Goal: Information Seeking & Learning: Learn about a topic

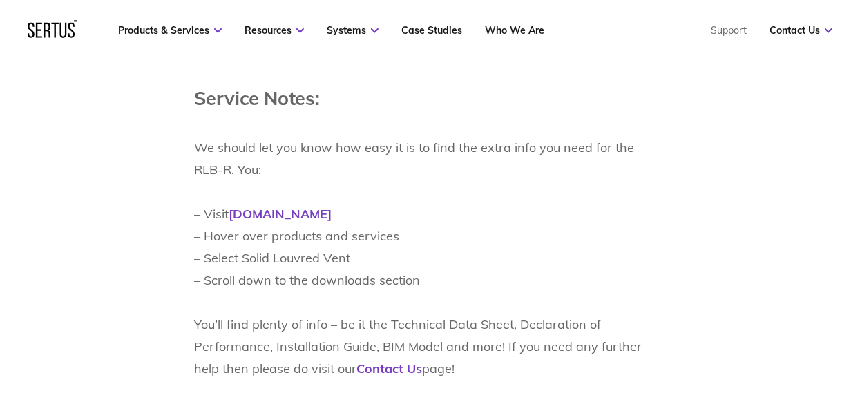
scroll to position [2209, 0]
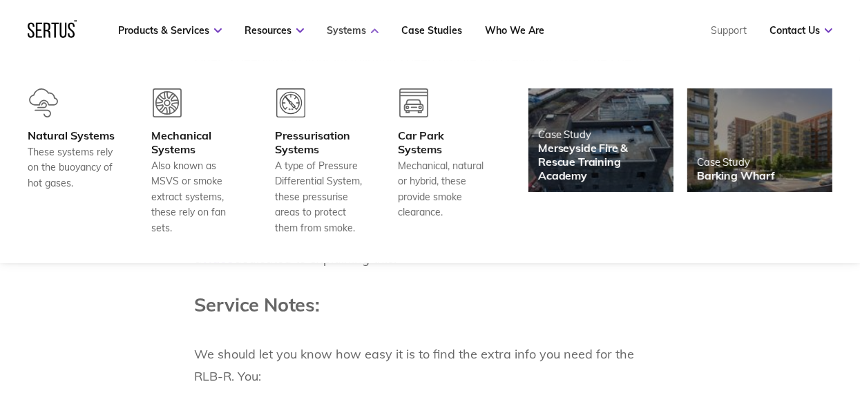
click at [351, 30] on link "Systems" at bounding box center [353, 30] width 52 height 12
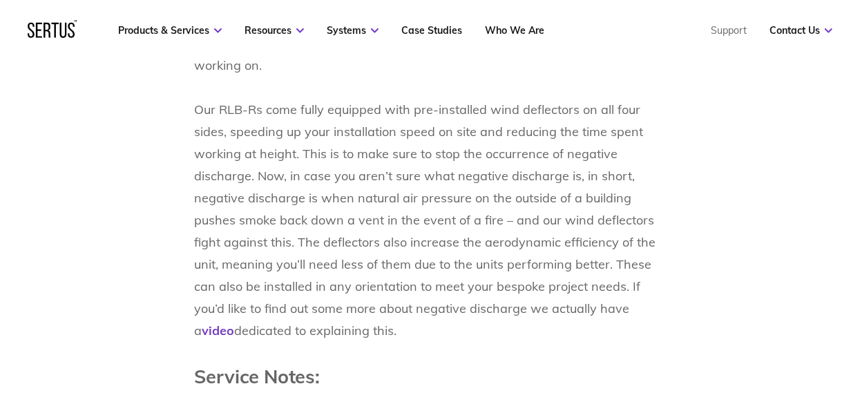
scroll to position [2071, 0]
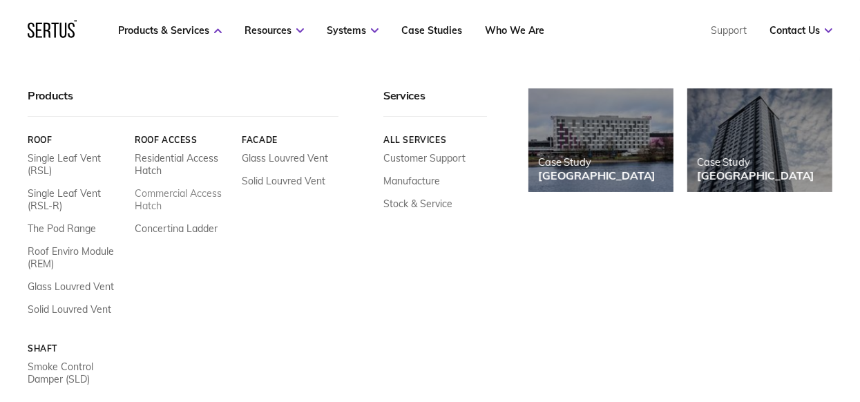
click at [164, 192] on link "Commercial Access Hatch" at bounding box center [183, 199] width 97 height 25
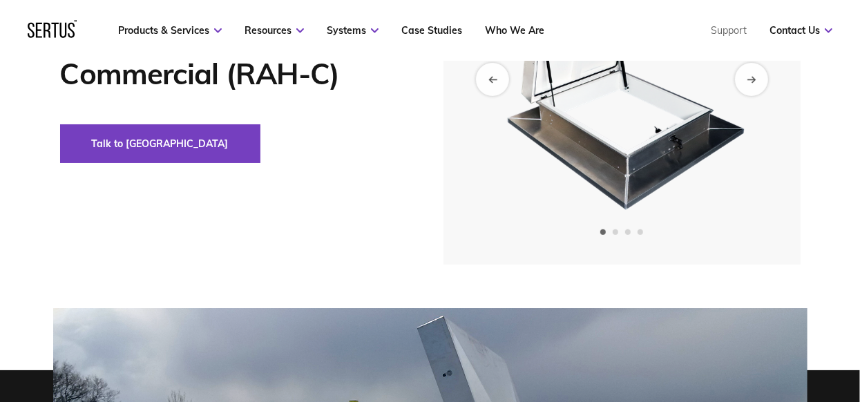
scroll to position [207, 0]
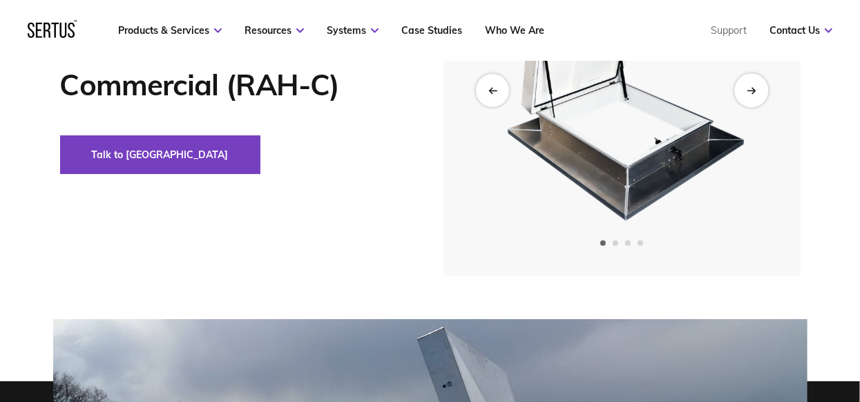
click at [751, 91] on icon "Next slide" at bounding box center [750, 91] width 9 height 8
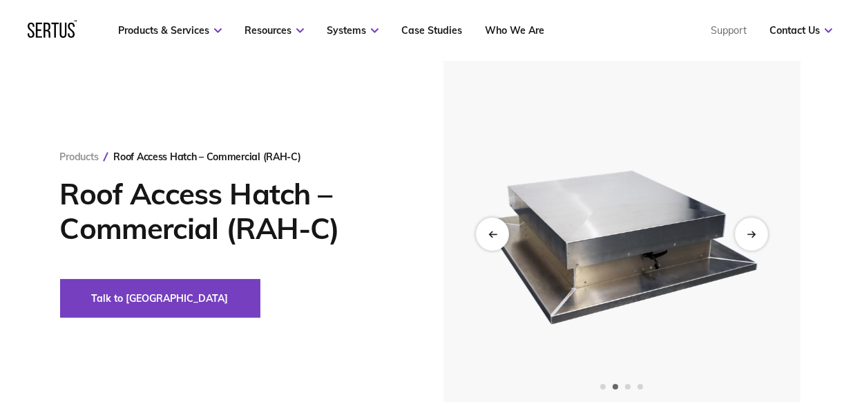
scroll to position [137, 0]
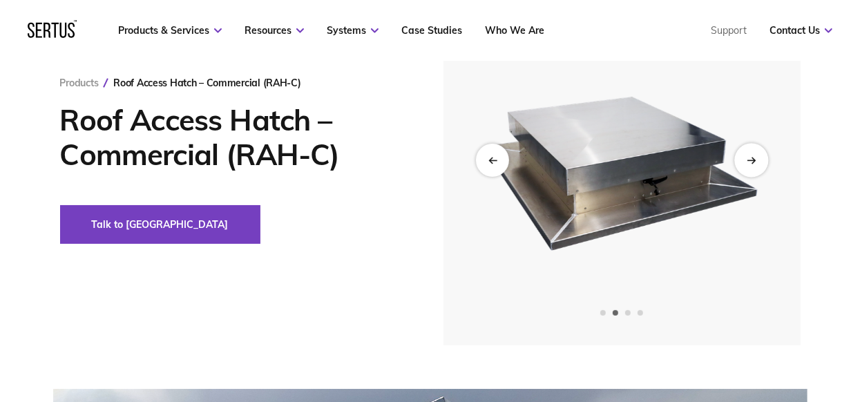
click at [752, 160] on icon "Next slide" at bounding box center [750, 161] width 9 height 8
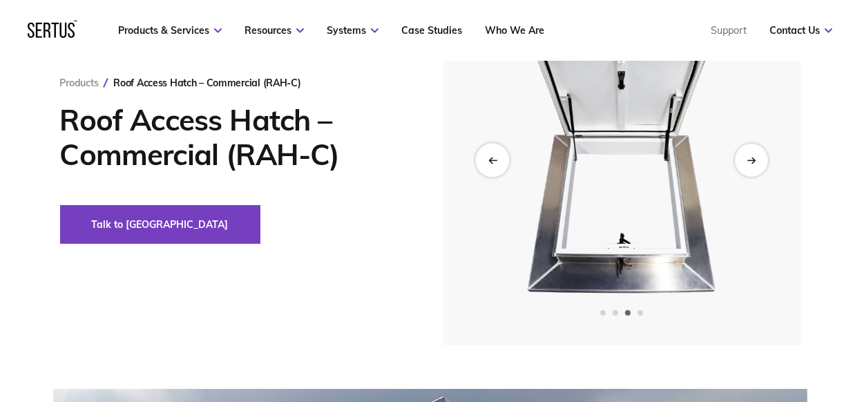
click at [493, 161] on icon "Previous slide" at bounding box center [491, 161] width 9 height 8
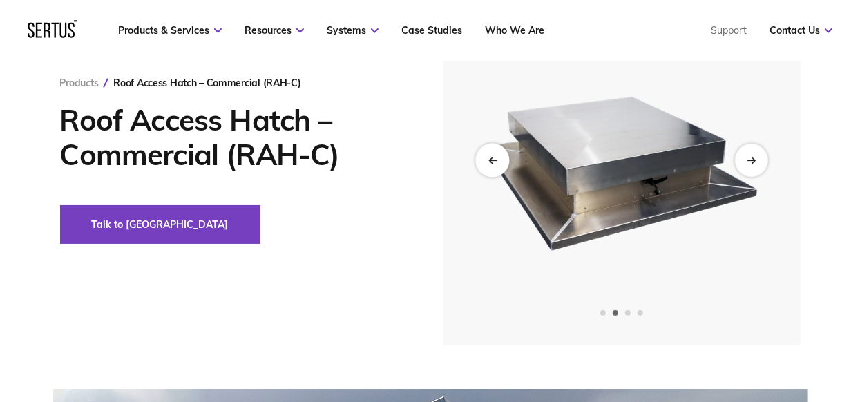
click at [492, 160] on icon "Previous slide" at bounding box center [491, 161] width 9 height 8
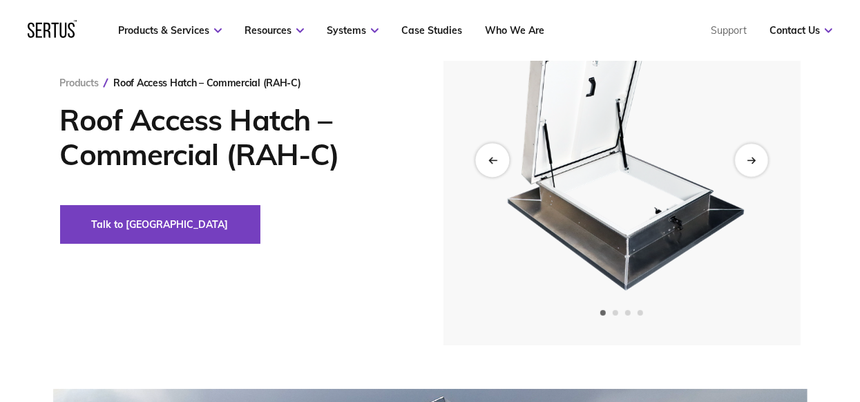
click at [493, 163] on icon "Previous slide" at bounding box center [491, 161] width 9 height 8
click at [492, 160] on icon "Previous slide" at bounding box center [493, 160] width 8 height 0
click at [755, 159] on div "Next slide" at bounding box center [751, 161] width 34 height 34
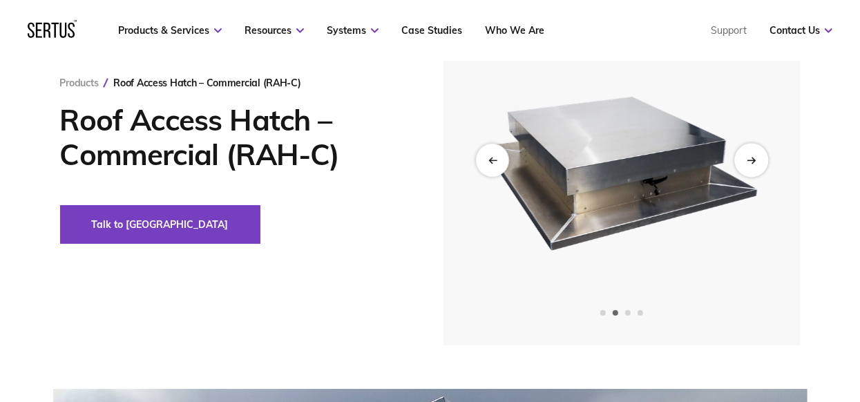
click at [751, 160] on icon "Next slide" at bounding box center [750, 160] width 8 height 0
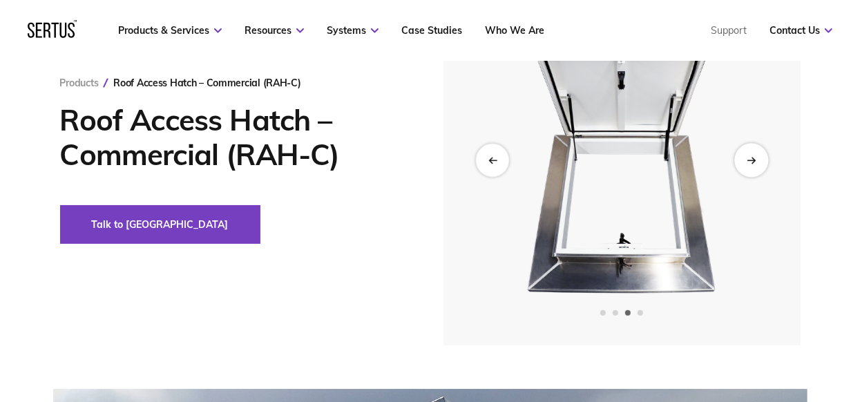
click at [748, 160] on icon "Next slide" at bounding box center [750, 161] width 9 height 8
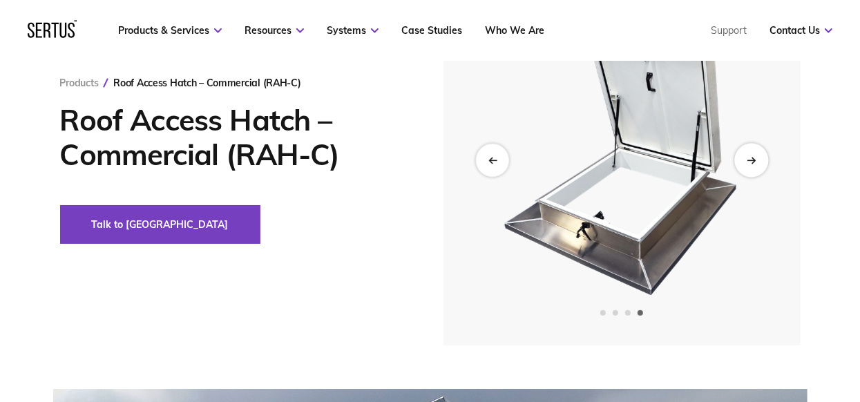
click at [751, 161] on icon "Next slide" at bounding box center [750, 161] width 9 height 8
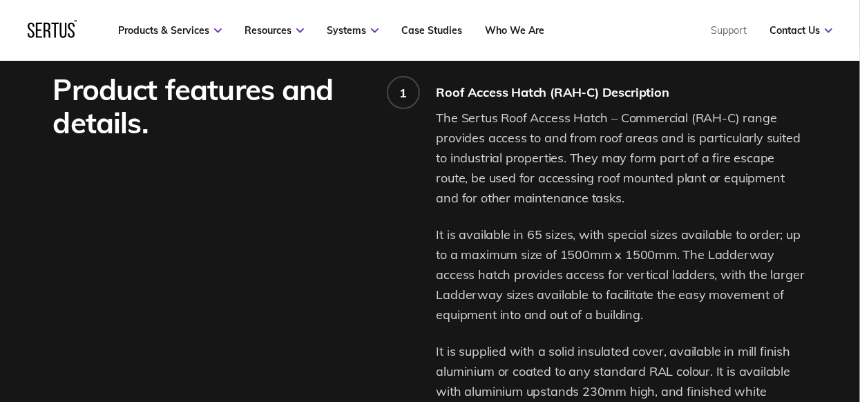
scroll to position [966, 0]
